Goal: Browse casually

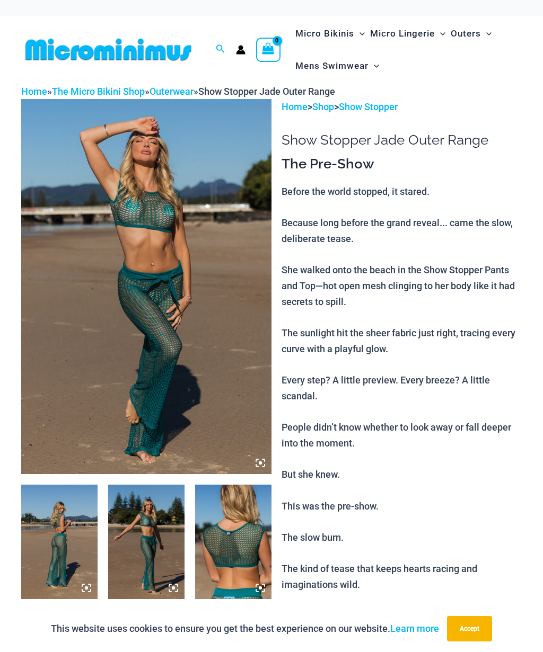
click at [201, 360] on img at bounding box center [146, 286] width 250 height 375
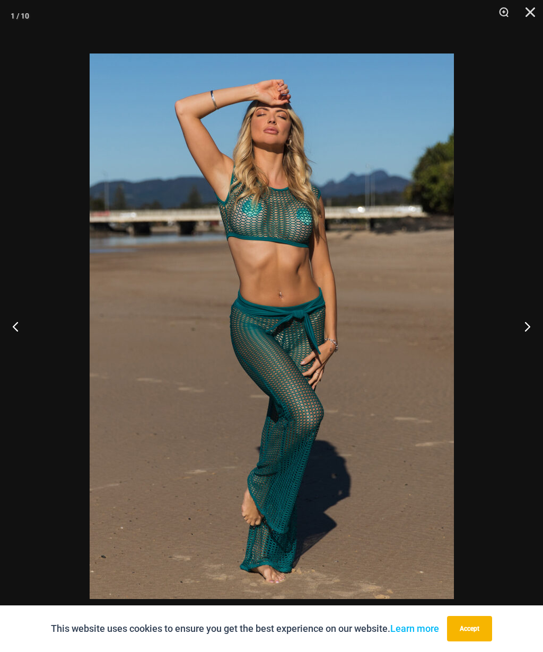
click at [528, 328] on button "Next" at bounding box center [523, 326] width 40 height 53
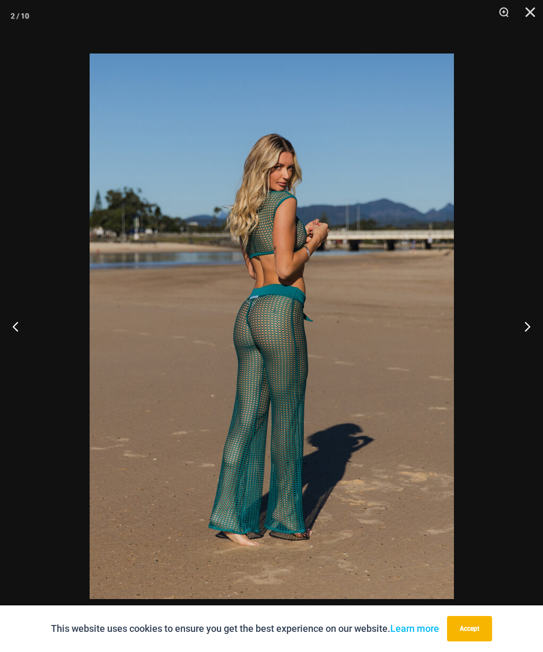
click at [530, 326] on button "Next" at bounding box center [523, 326] width 40 height 53
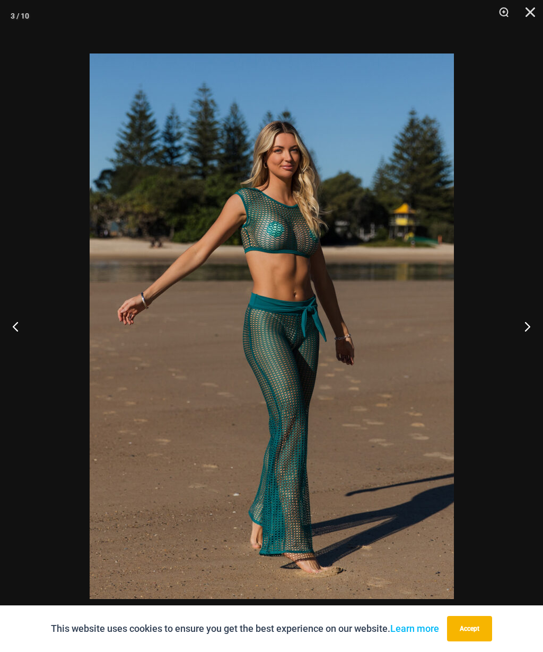
click at [528, 329] on button "Next" at bounding box center [523, 326] width 40 height 53
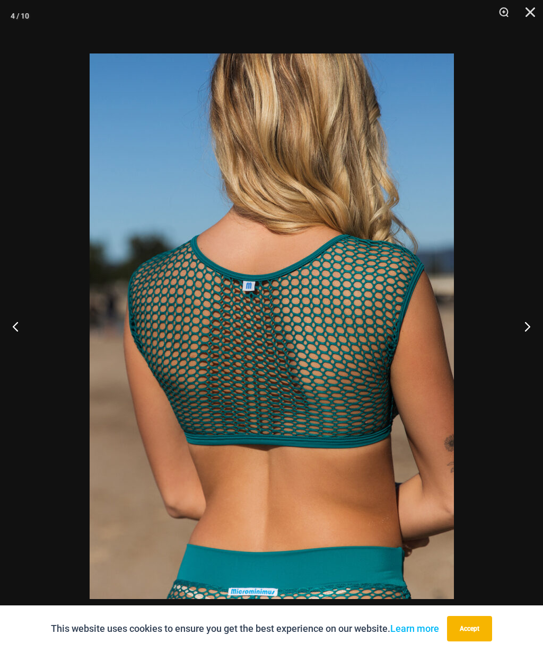
click at [532, 329] on button "Next" at bounding box center [523, 326] width 40 height 53
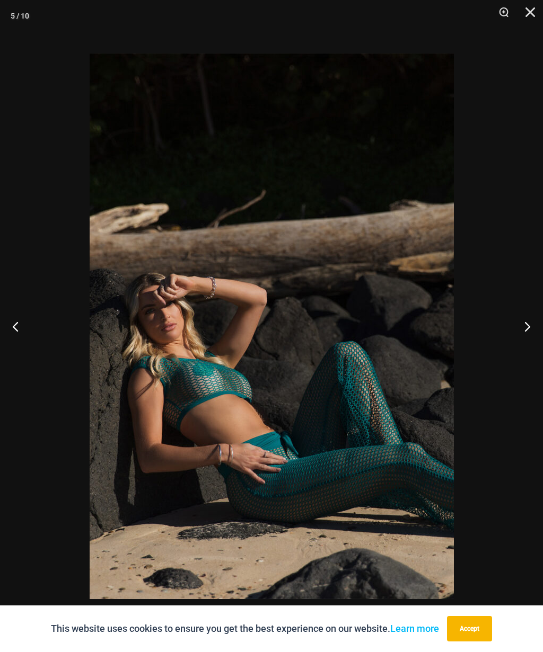
click at [528, 327] on button "Next" at bounding box center [523, 326] width 40 height 53
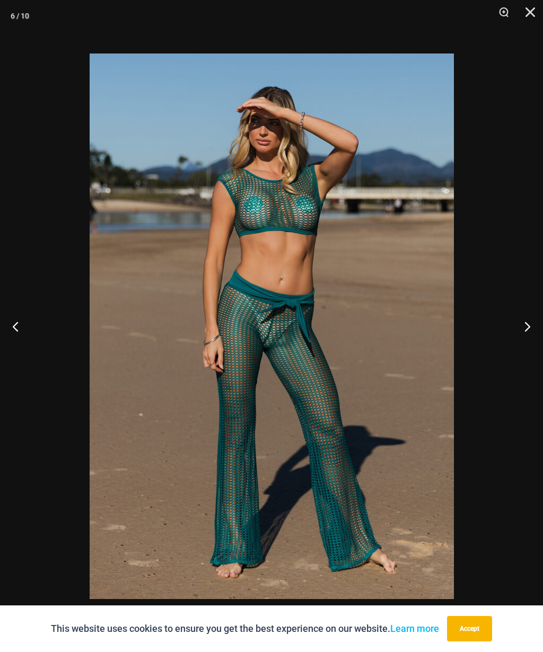
click at [527, 323] on button "Next" at bounding box center [523, 326] width 40 height 53
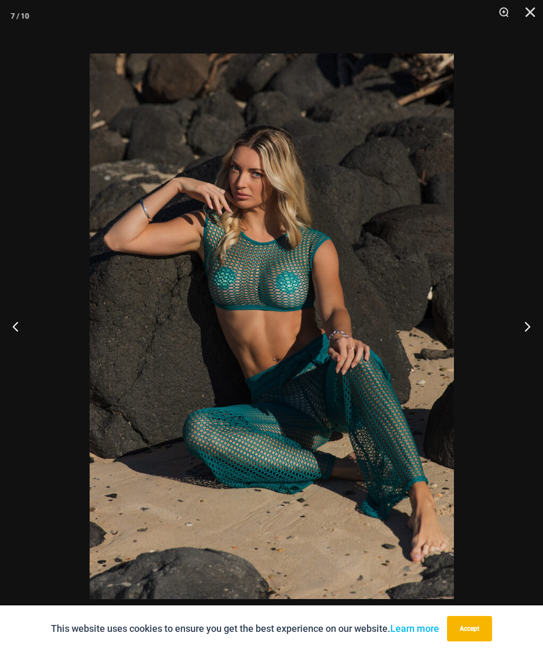
click at [529, 321] on button "Next" at bounding box center [523, 326] width 40 height 53
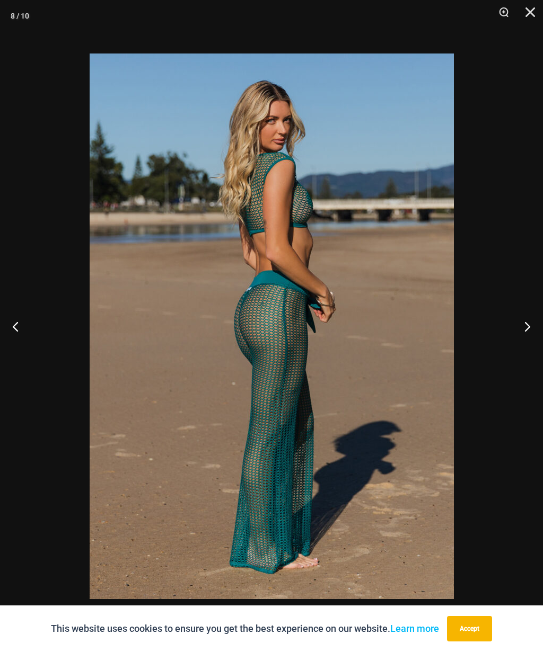
click at [532, 324] on button "Next" at bounding box center [523, 326] width 40 height 53
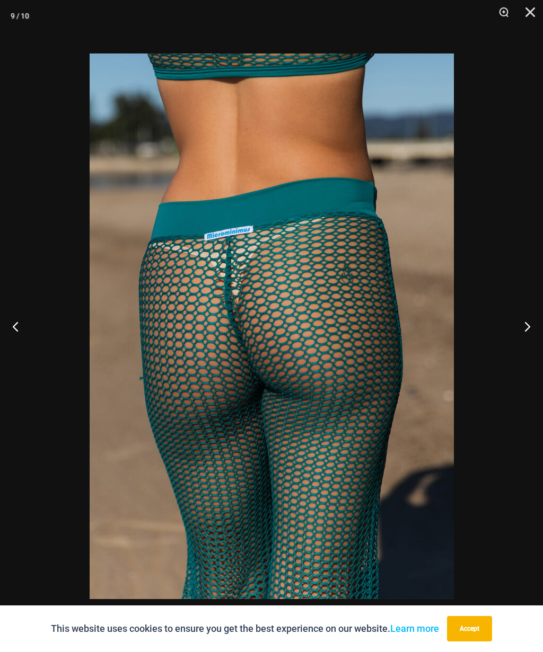
click at [529, 323] on button "Next" at bounding box center [523, 326] width 40 height 53
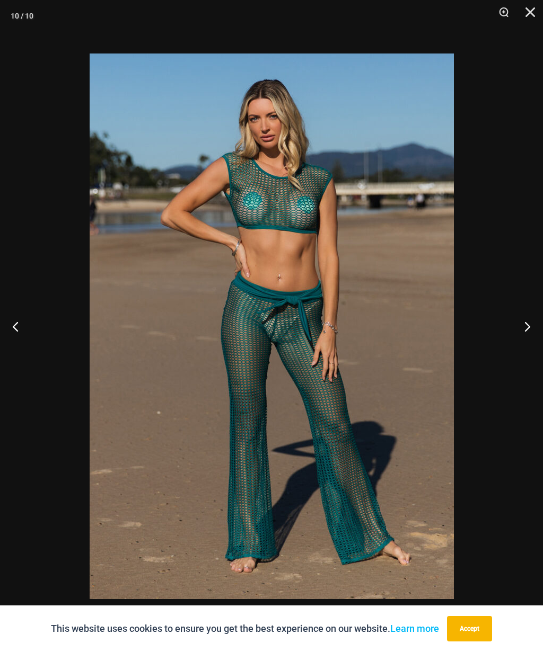
click at [529, 323] on button "Next" at bounding box center [523, 326] width 40 height 53
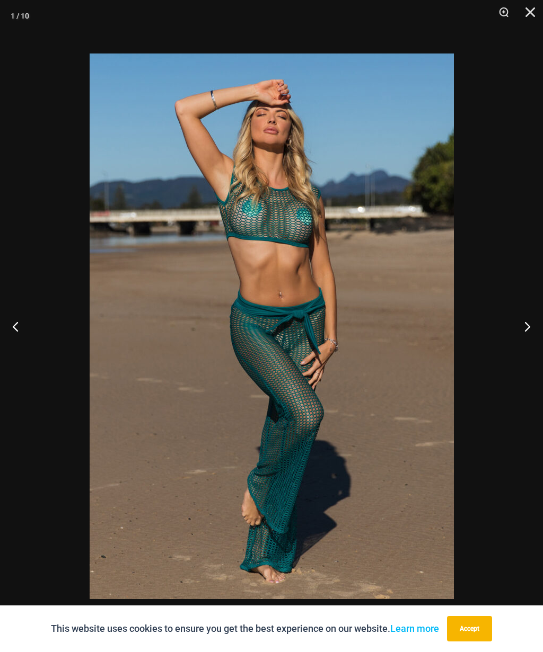
click at [530, 324] on button "Next" at bounding box center [523, 326] width 40 height 53
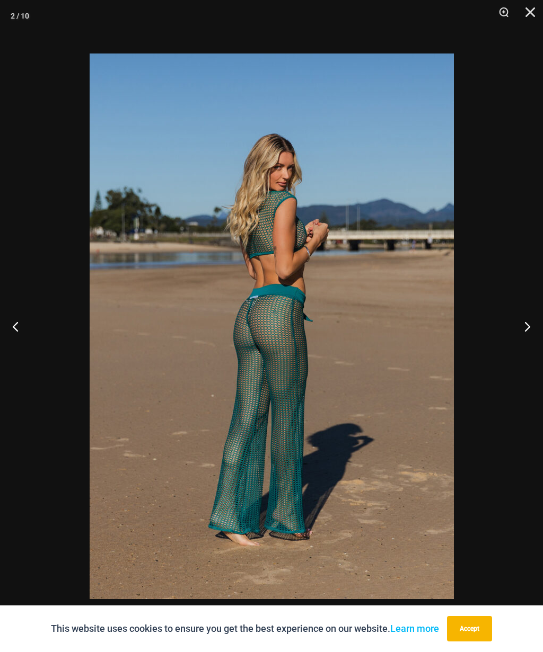
click at [530, 323] on button "Next" at bounding box center [523, 326] width 40 height 53
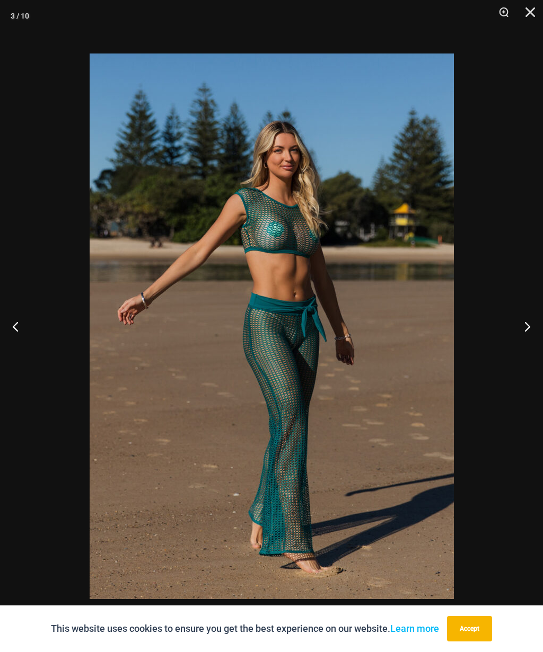
click at [530, 323] on button "Next" at bounding box center [523, 326] width 40 height 53
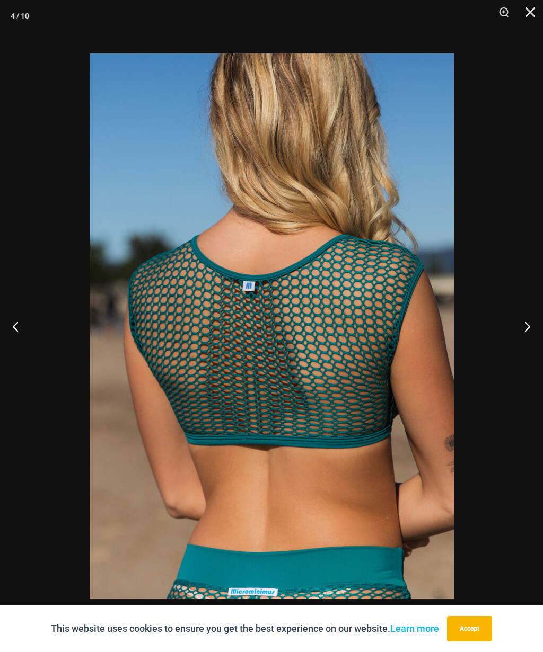
click at [529, 323] on button "Next" at bounding box center [523, 326] width 40 height 53
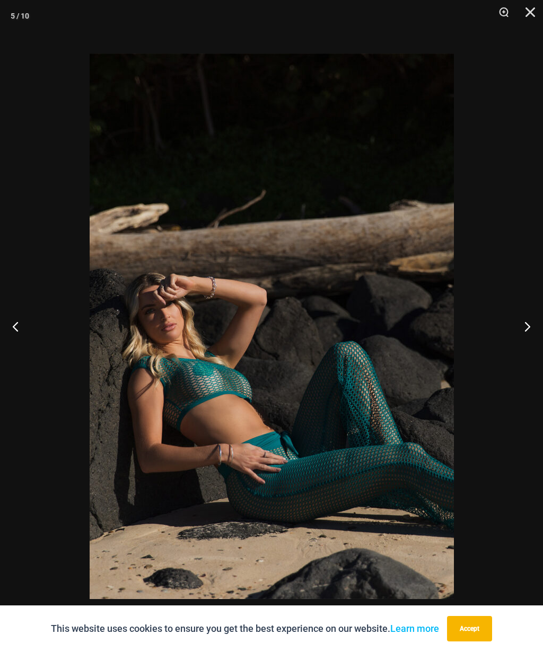
click at [529, 325] on button "Next" at bounding box center [523, 326] width 40 height 53
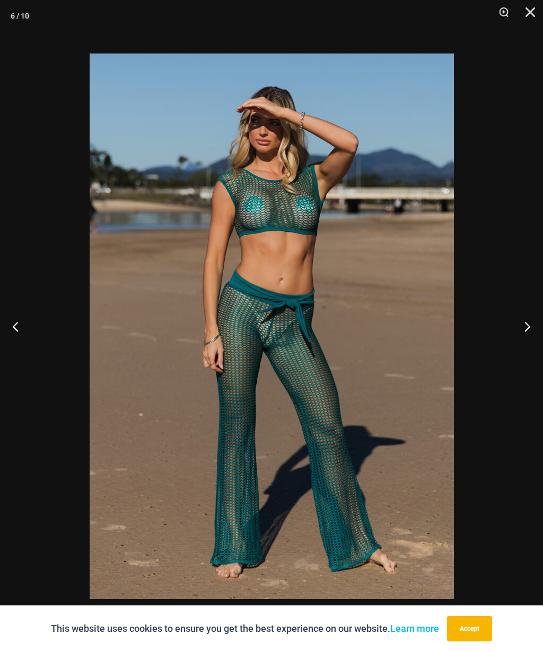
click at [530, 321] on button "Next" at bounding box center [523, 326] width 40 height 53
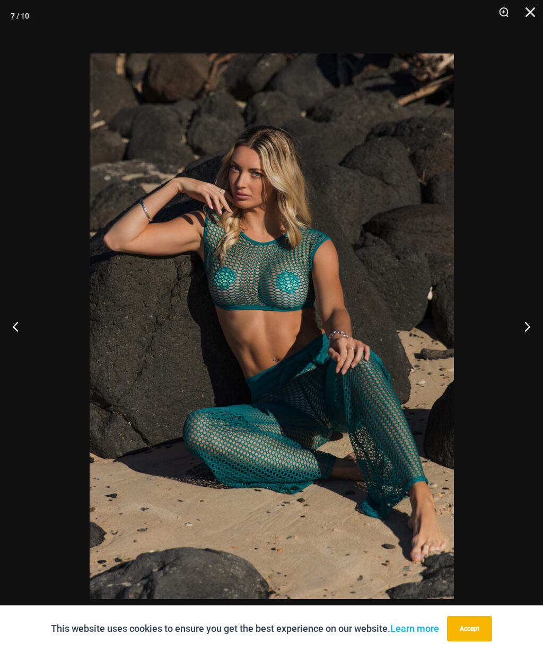
click at [530, 322] on button "Next" at bounding box center [523, 326] width 40 height 53
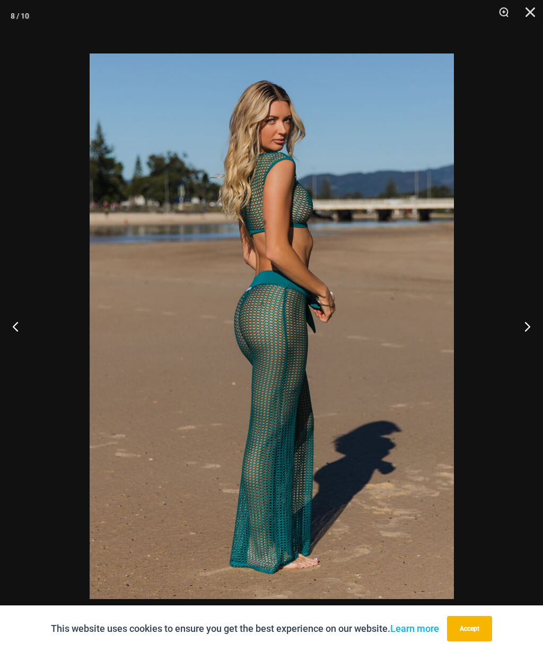
click at [532, 321] on button "Next" at bounding box center [523, 326] width 40 height 53
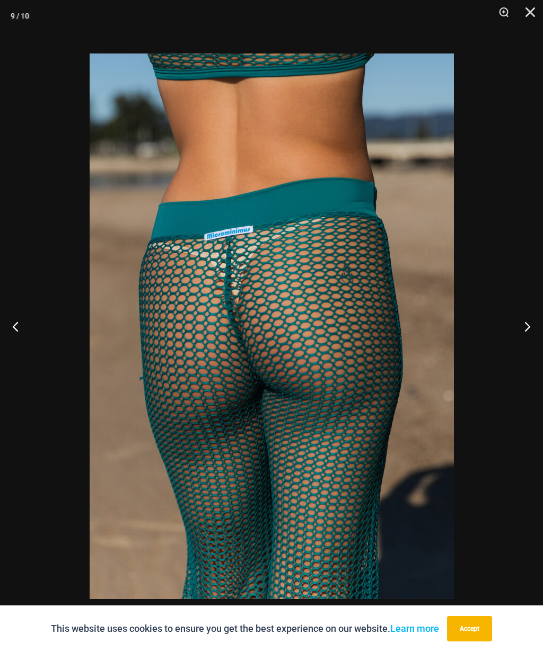
click at [532, 323] on button "Next" at bounding box center [523, 326] width 40 height 53
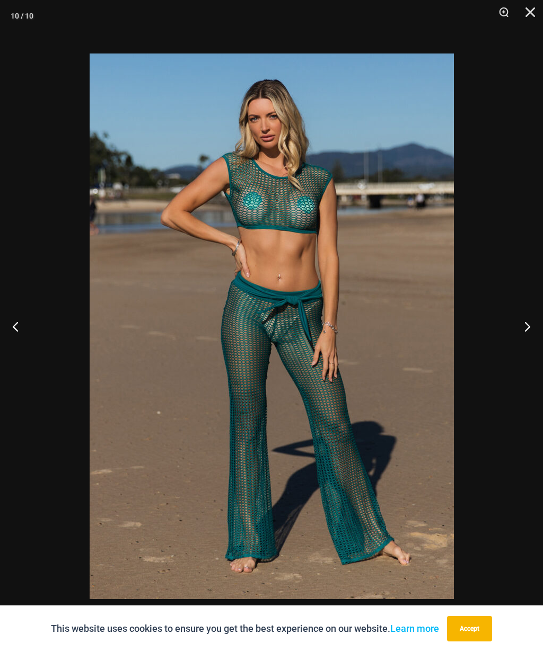
click at [533, 325] on button "Next" at bounding box center [523, 326] width 40 height 53
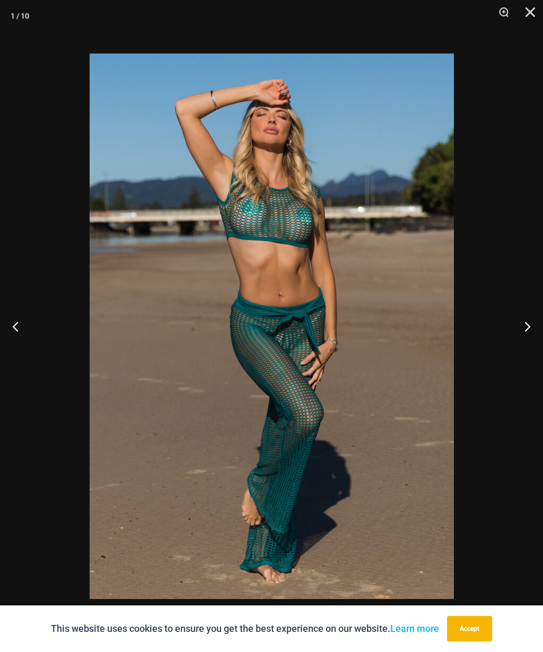
click at [529, 17] on button "Close" at bounding box center [526, 16] width 26 height 32
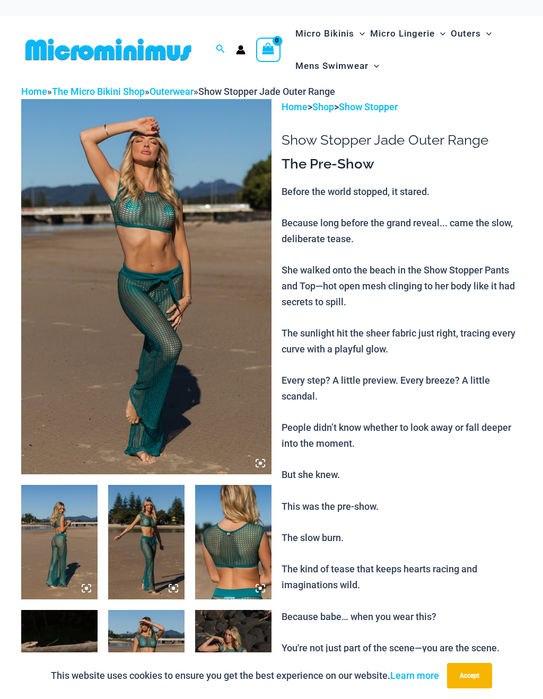
click at [137, 92] on link "The Micro Bikini Shop" at bounding box center [98, 91] width 93 height 11
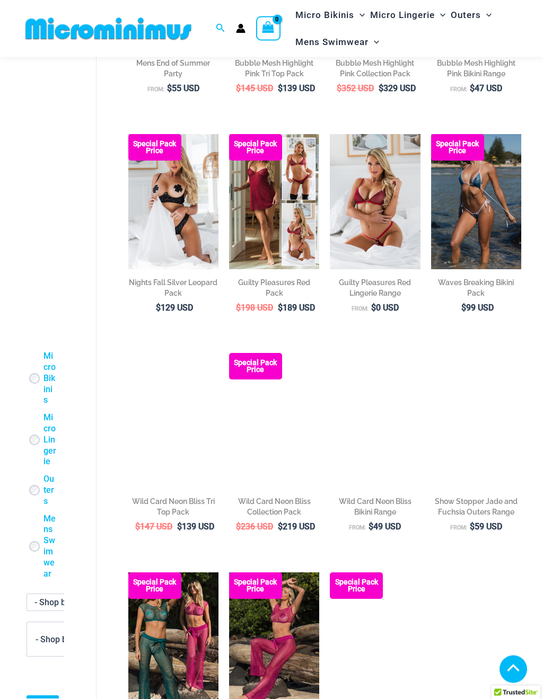
scroll to position [485, 0]
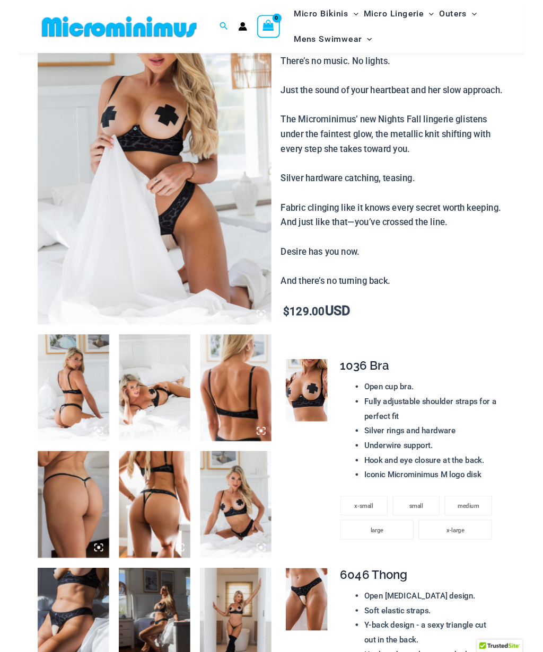
scroll to position [74, 0]
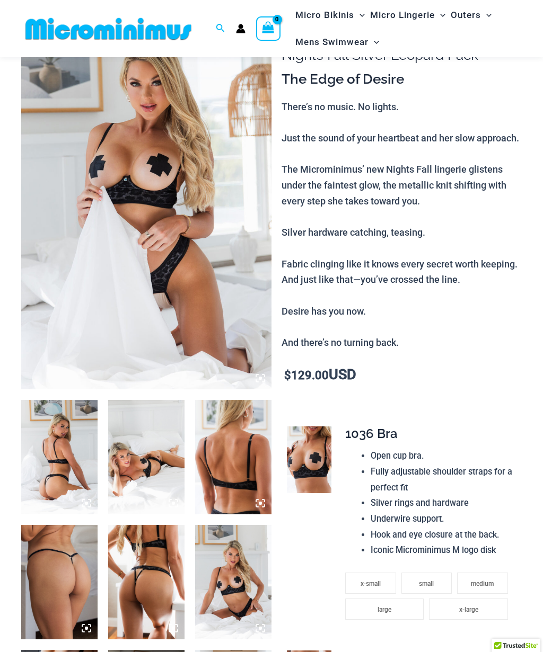
click at [188, 249] on img at bounding box center [146, 201] width 250 height 375
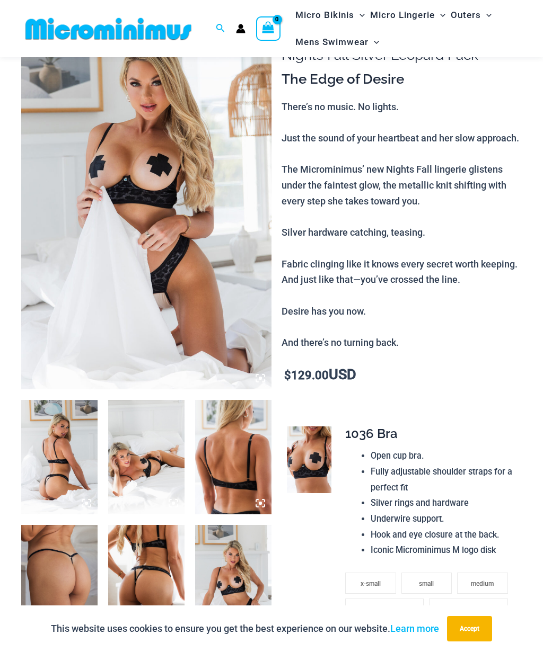
click at [191, 220] on img at bounding box center [146, 201] width 250 height 375
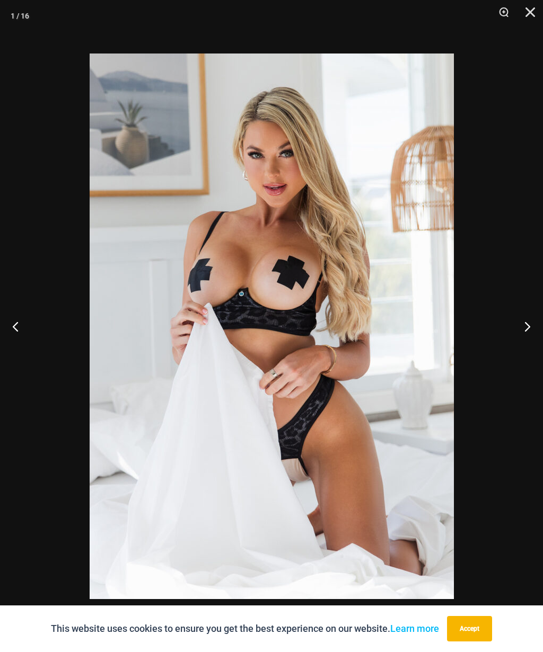
click at [530, 321] on button "Next" at bounding box center [523, 326] width 40 height 53
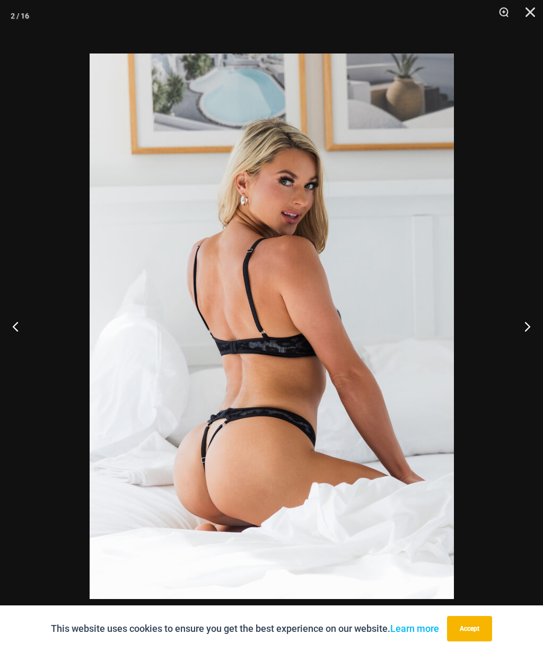
click at [531, 320] on button "Next" at bounding box center [523, 326] width 40 height 53
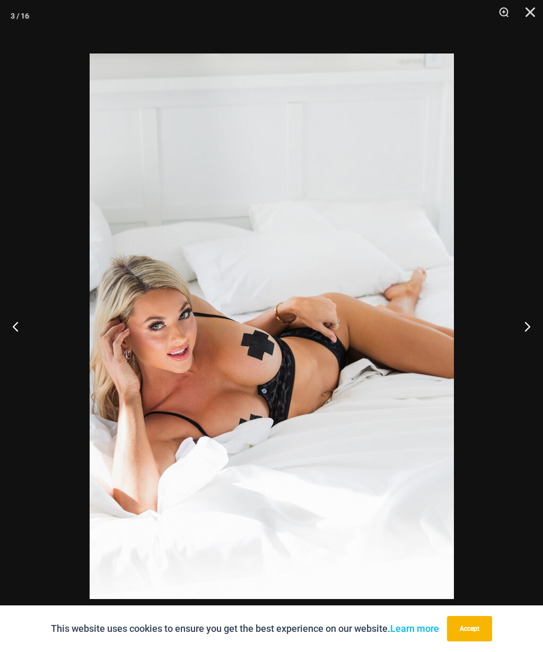
click at [528, 328] on button "Next" at bounding box center [523, 326] width 40 height 53
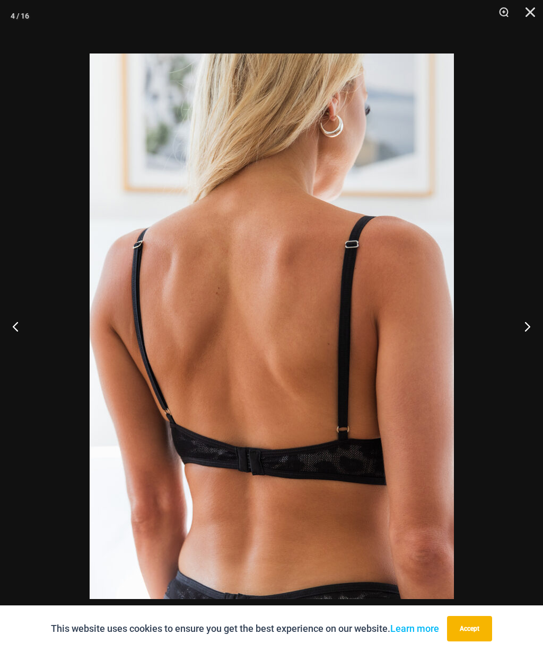
click at [532, 329] on button "Next" at bounding box center [523, 326] width 40 height 53
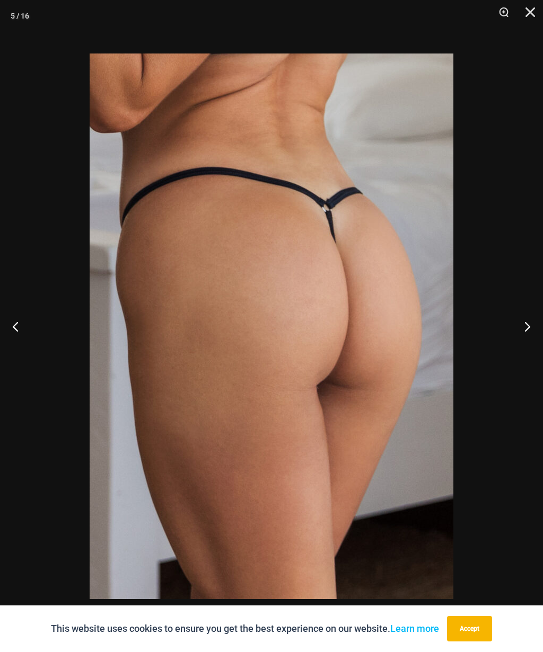
click at [529, 328] on button "Next" at bounding box center [523, 326] width 40 height 53
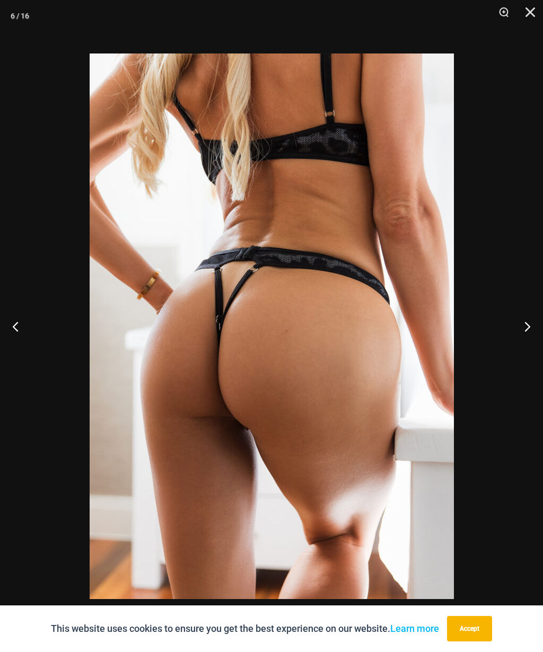
click at [530, 330] on button "Next" at bounding box center [523, 326] width 40 height 53
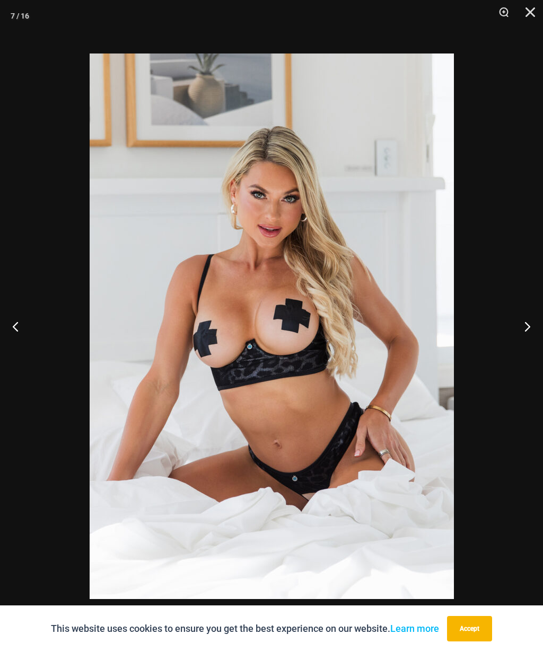
click at [530, 326] on button "Next" at bounding box center [523, 326] width 40 height 53
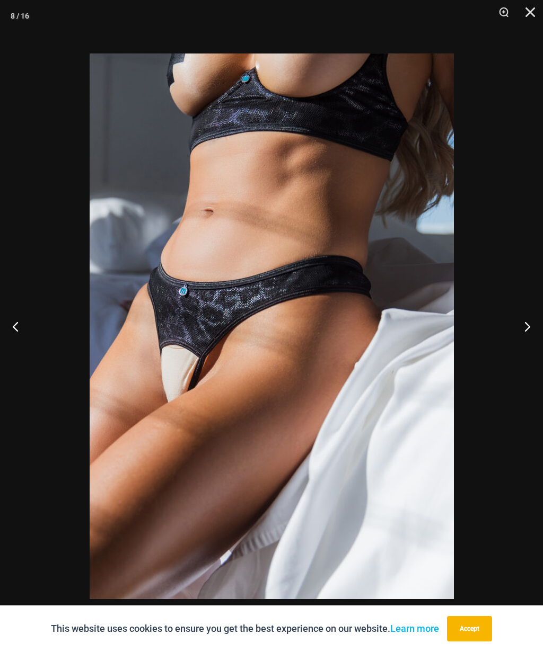
click at [527, 326] on button "Next" at bounding box center [523, 326] width 40 height 53
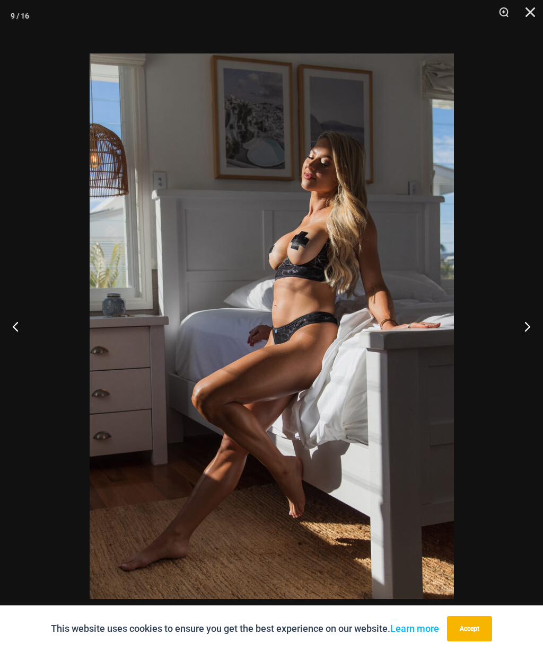
click at [16, 331] on button "Previous" at bounding box center [20, 326] width 40 height 53
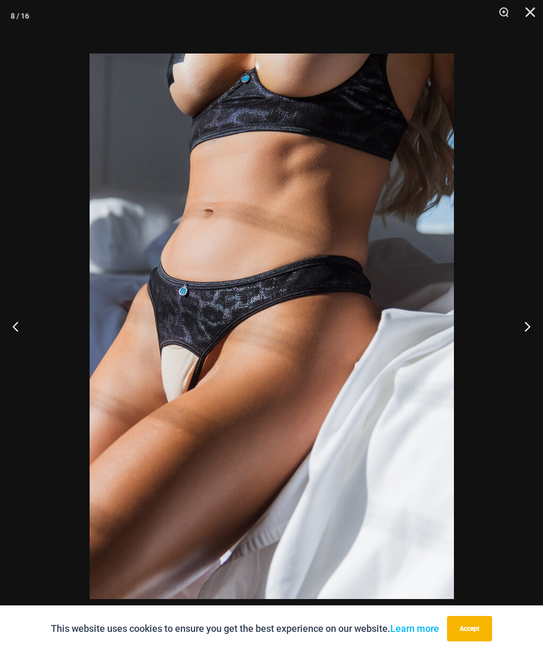
click at [529, 328] on button "Next" at bounding box center [523, 326] width 40 height 53
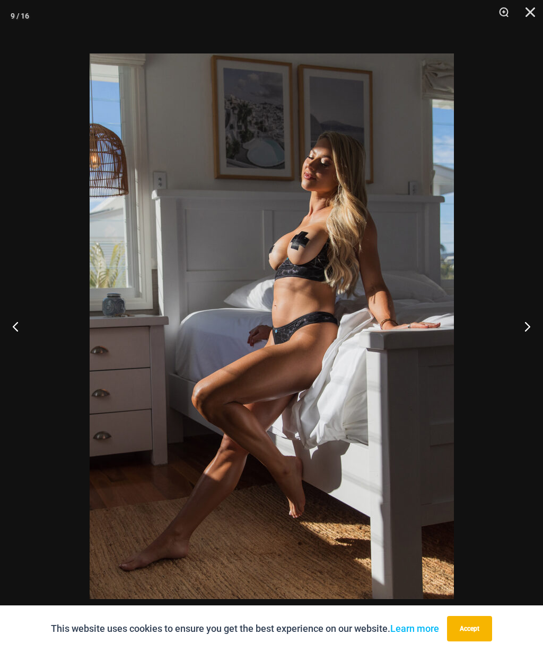
click at [531, 326] on button "Next" at bounding box center [523, 326] width 40 height 53
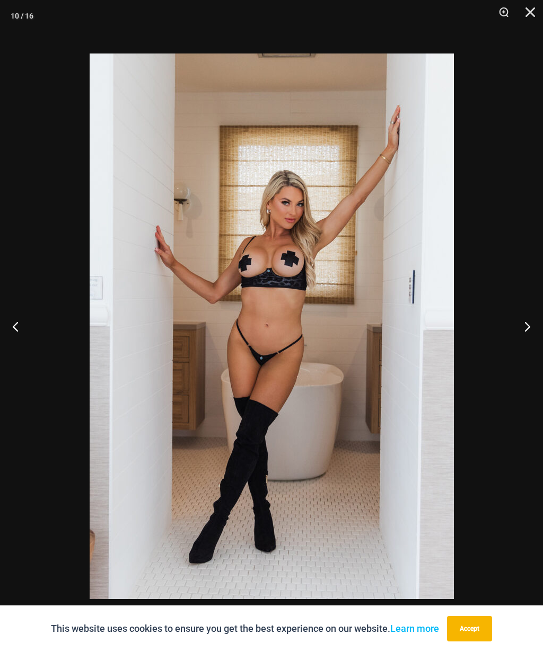
click at [530, 323] on button "Next" at bounding box center [523, 326] width 40 height 53
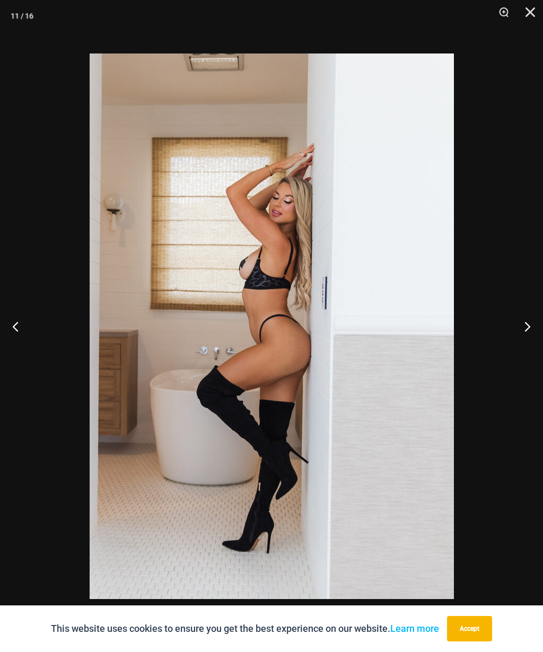
click at [528, 323] on button "Next" at bounding box center [523, 326] width 40 height 53
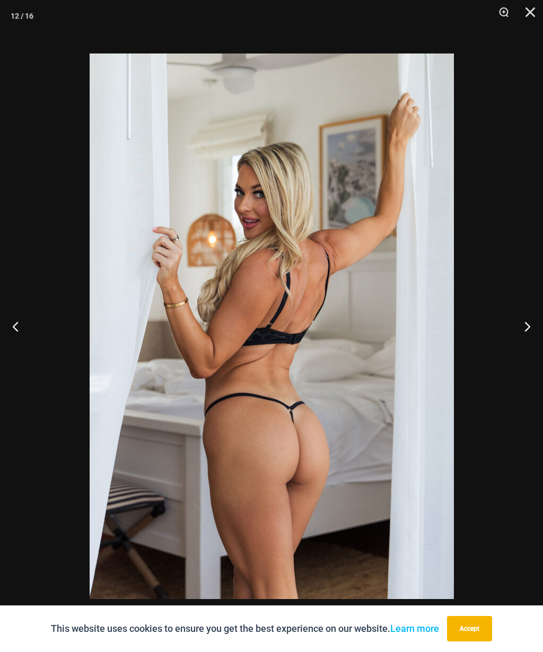
click at [529, 324] on button "Next" at bounding box center [523, 326] width 40 height 53
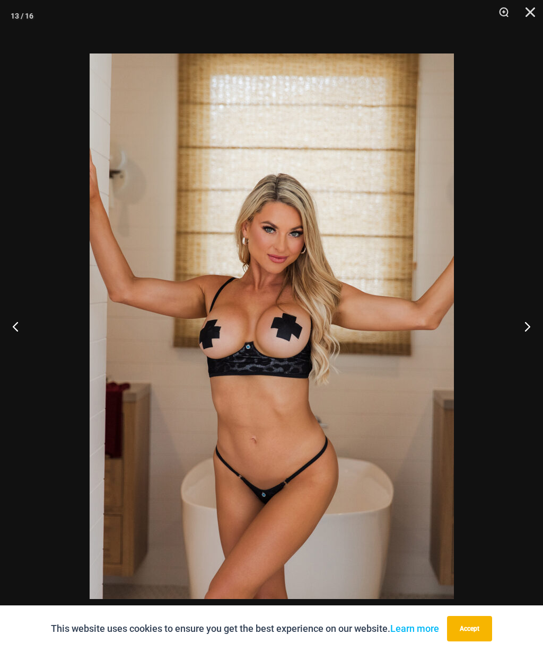
click at [529, 322] on button "Next" at bounding box center [523, 326] width 40 height 53
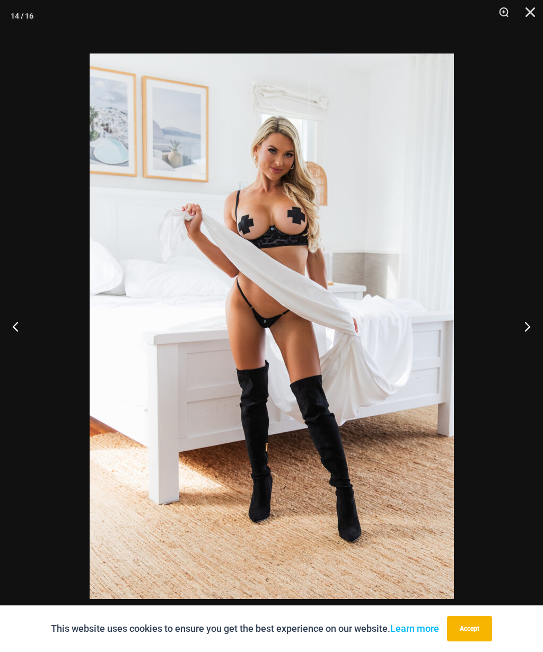
click at [528, 320] on button "Next" at bounding box center [523, 326] width 40 height 53
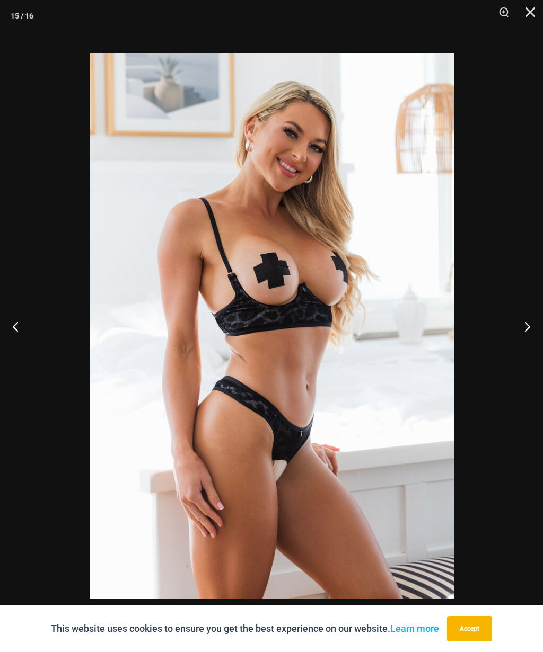
click at [528, 324] on button "Next" at bounding box center [523, 326] width 40 height 53
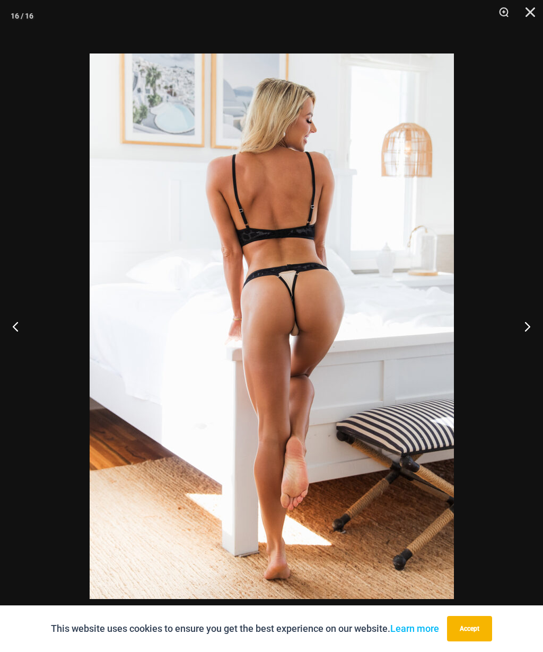
click at [528, 319] on button "Next" at bounding box center [523, 326] width 40 height 53
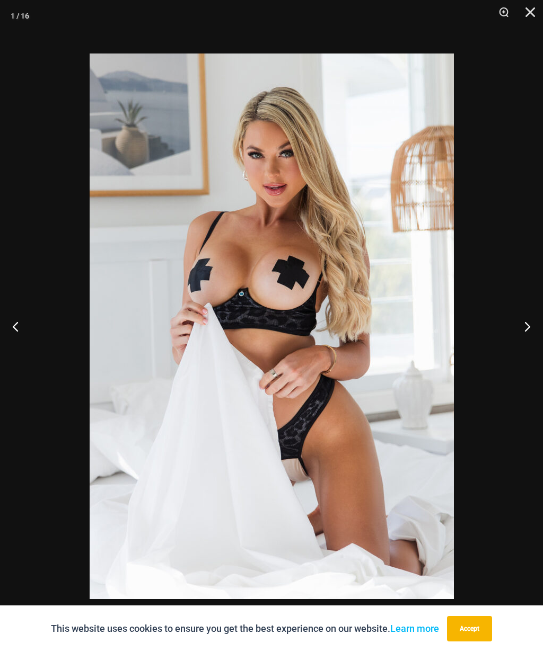
click at [530, 317] on button "Next" at bounding box center [523, 326] width 40 height 53
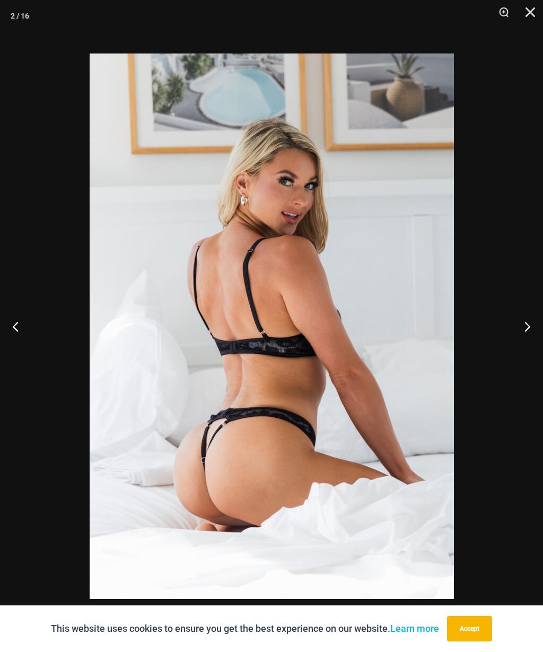
click at [528, 319] on button "Next" at bounding box center [523, 326] width 40 height 53
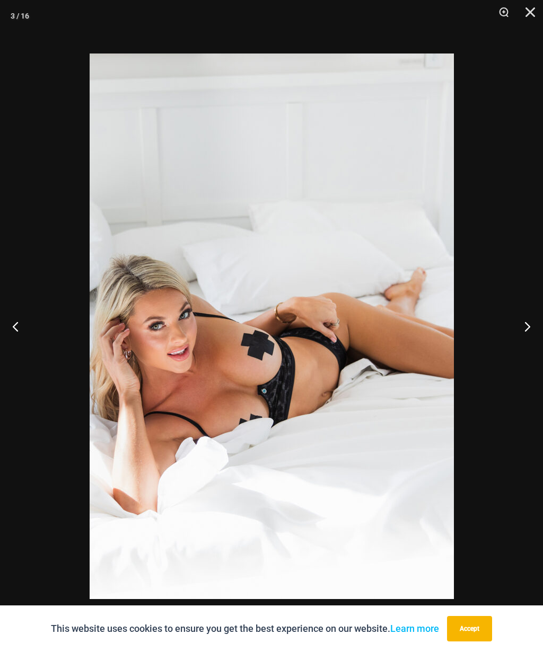
click at [532, 325] on button "Next" at bounding box center [523, 326] width 40 height 53
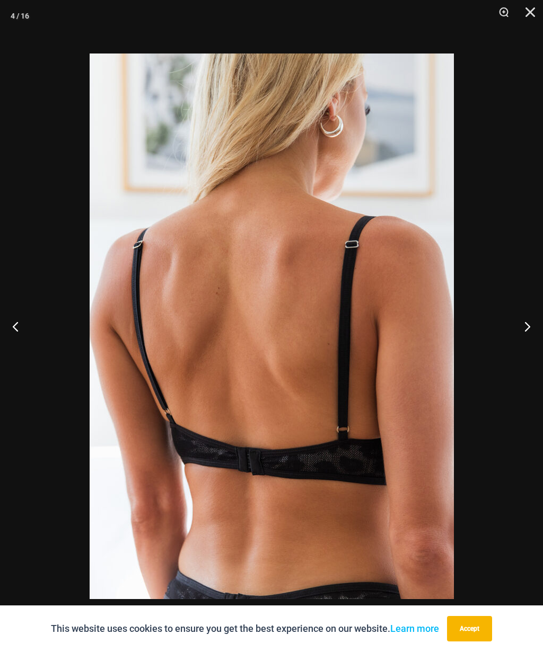
click at [527, 325] on button "Next" at bounding box center [523, 326] width 40 height 53
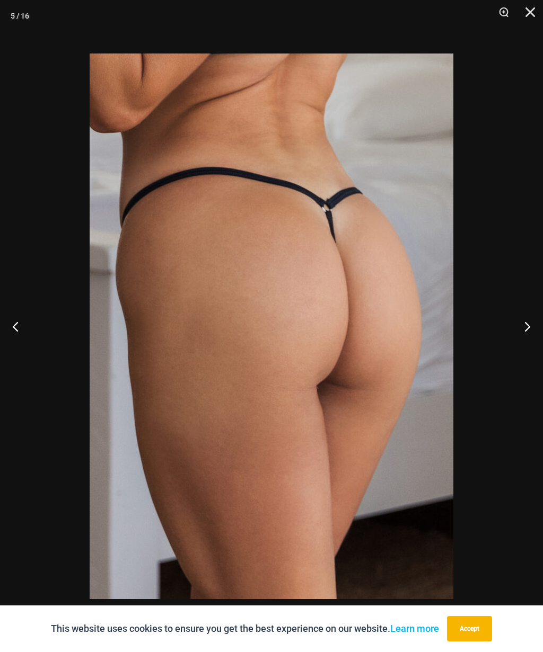
click at [527, 329] on button "Next" at bounding box center [523, 326] width 40 height 53
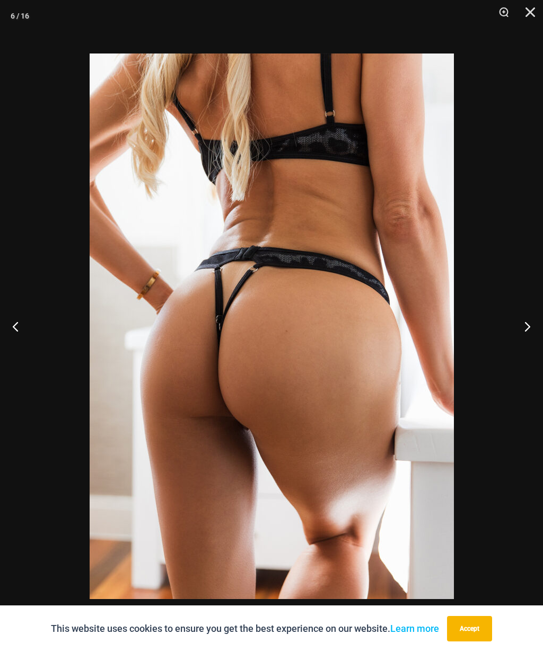
click at [525, 329] on button "Next" at bounding box center [523, 326] width 40 height 53
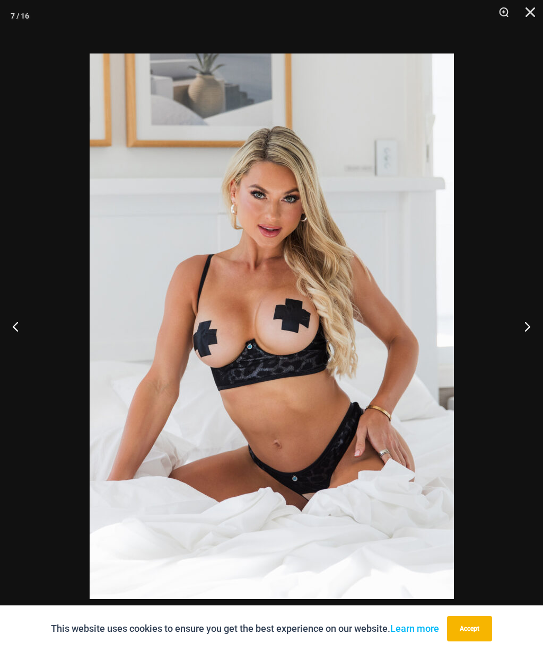
click at [527, 15] on button "Close" at bounding box center [526, 16] width 26 height 32
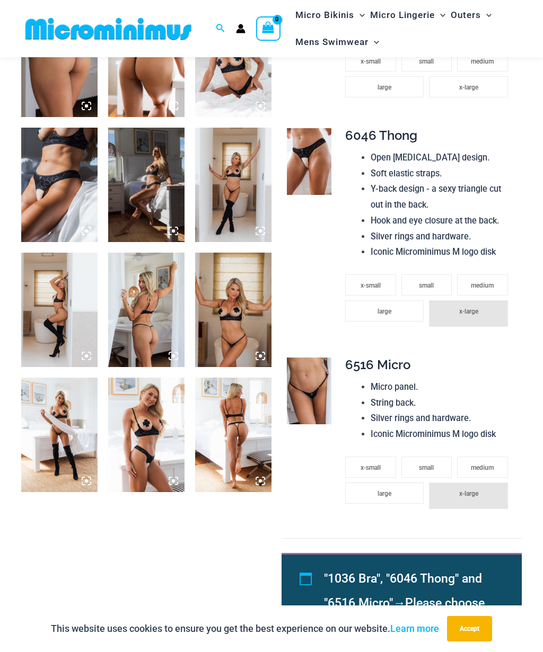
scroll to position [566, 0]
